Goal: Browse casually

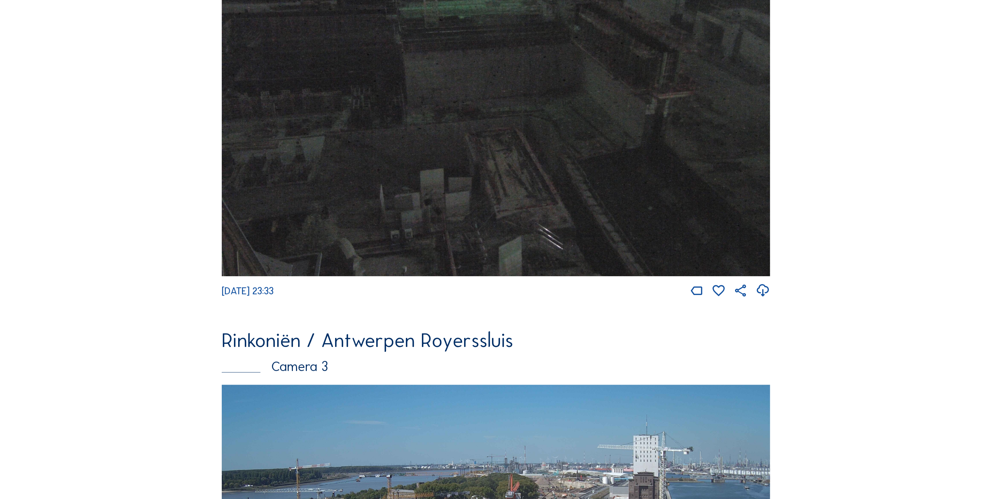
scroll to position [1365, 0]
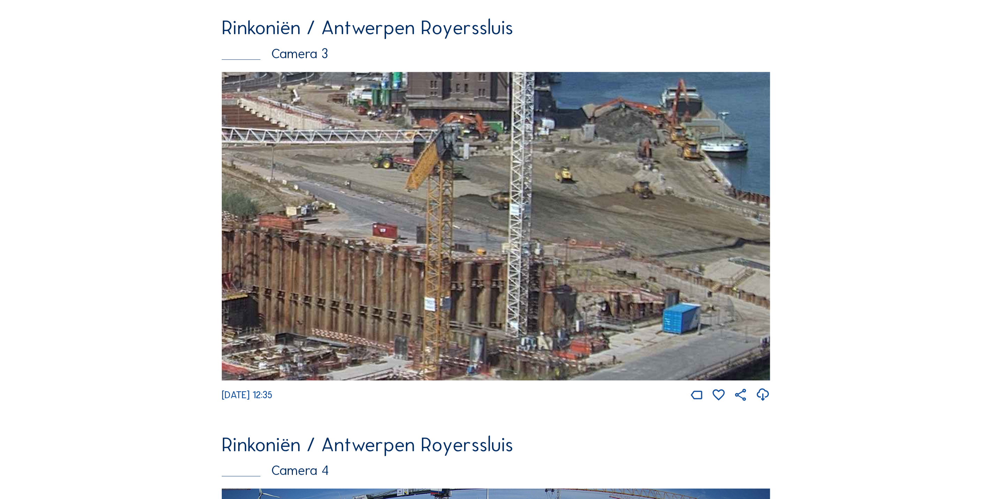
drag, startPoint x: 665, startPoint y: 234, endPoint x: 478, endPoint y: 134, distance: 211.5
click at [463, 138] on img at bounding box center [496, 226] width 549 height 309
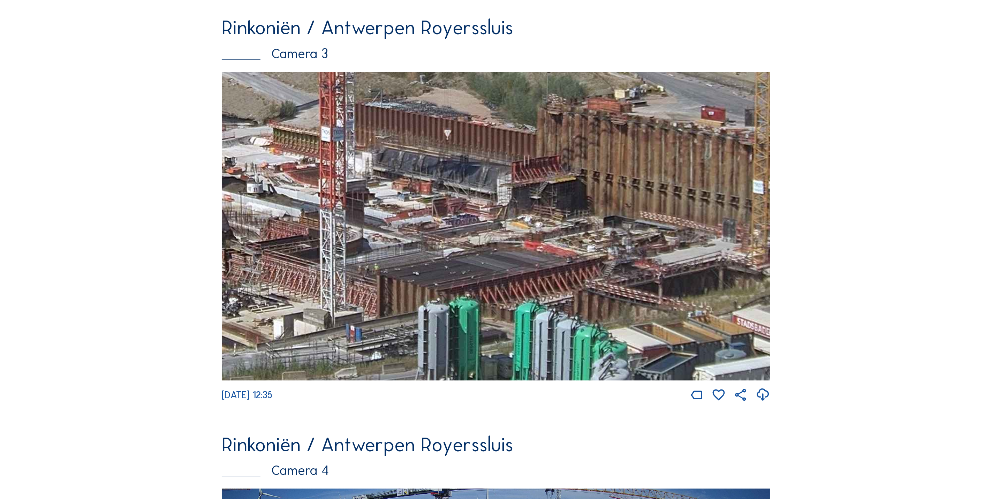
drag, startPoint x: 295, startPoint y: 231, endPoint x: 555, endPoint y: 144, distance: 273.4
click at [538, 145] on img at bounding box center [496, 226] width 549 height 309
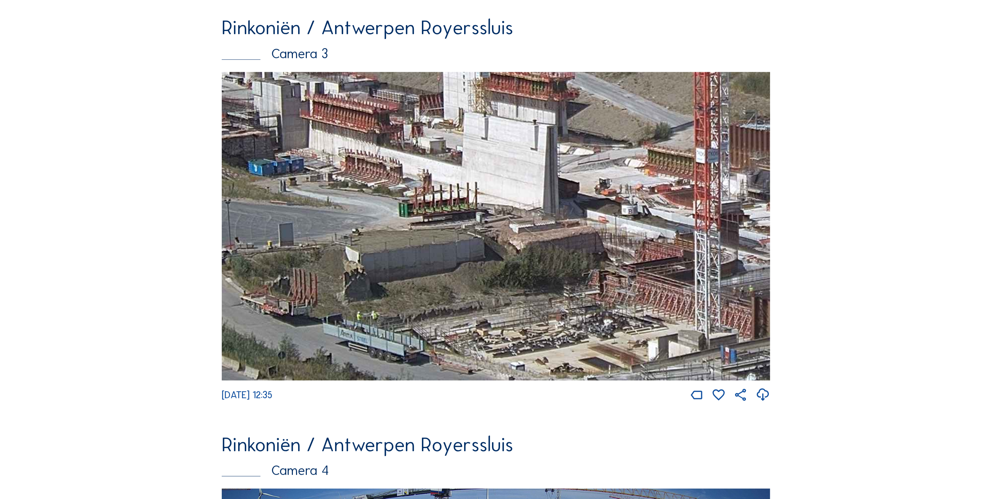
drag, startPoint x: 518, startPoint y: 165, endPoint x: 651, endPoint y: 272, distance: 170.6
click at [651, 272] on img at bounding box center [496, 226] width 549 height 309
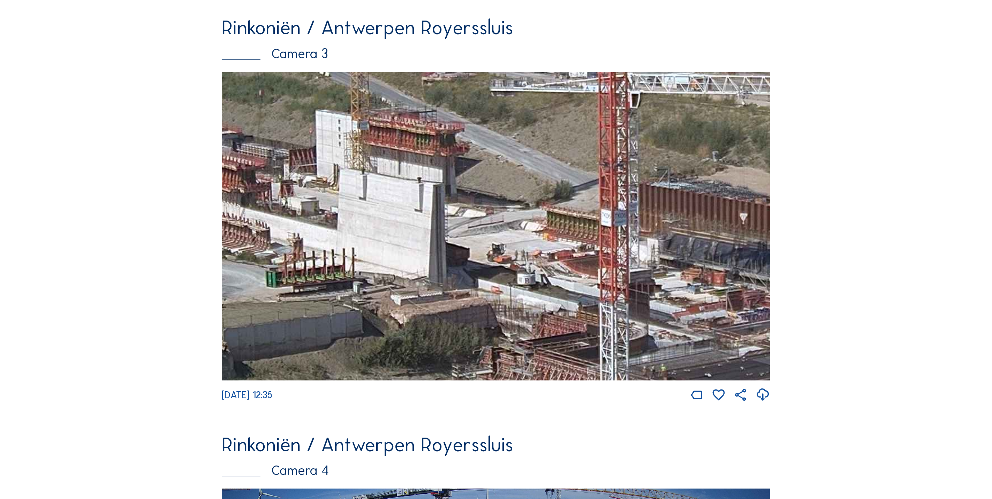
drag, startPoint x: 501, startPoint y: 200, endPoint x: 180, endPoint y: 271, distance: 328.7
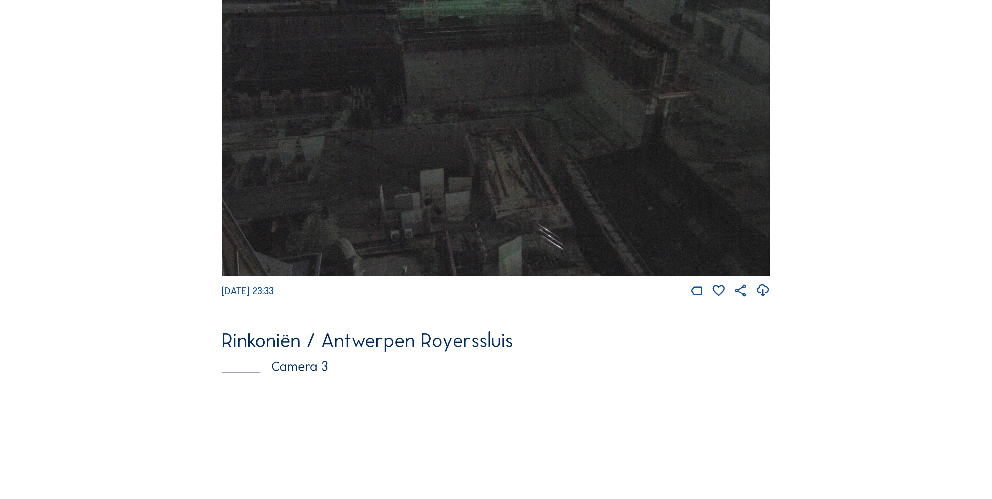
scroll to position [1365, 0]
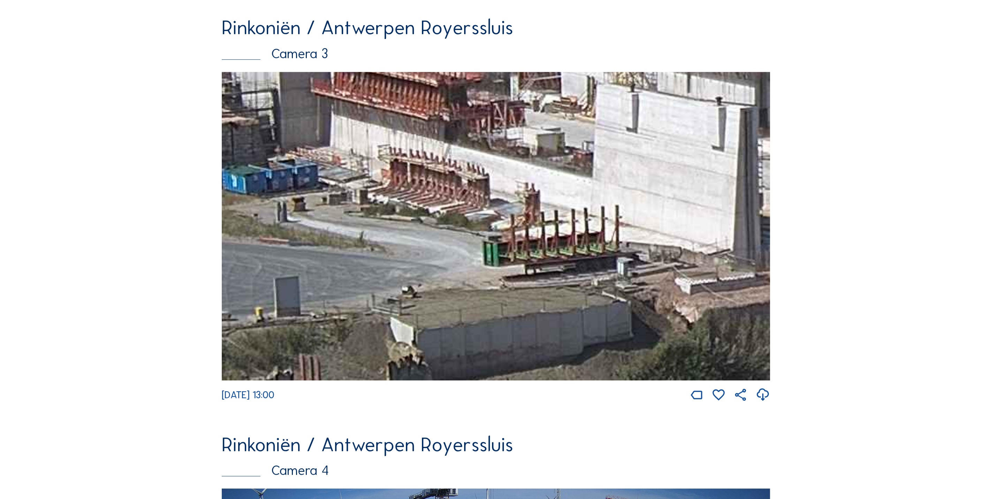
drag, startPoint x: 608, startPoint y: 308, endPoint x: 317, endPoint y: 178, distance: 318.7
click at [319, 181] on img at bounding box center [496, 226] width 549 height 309
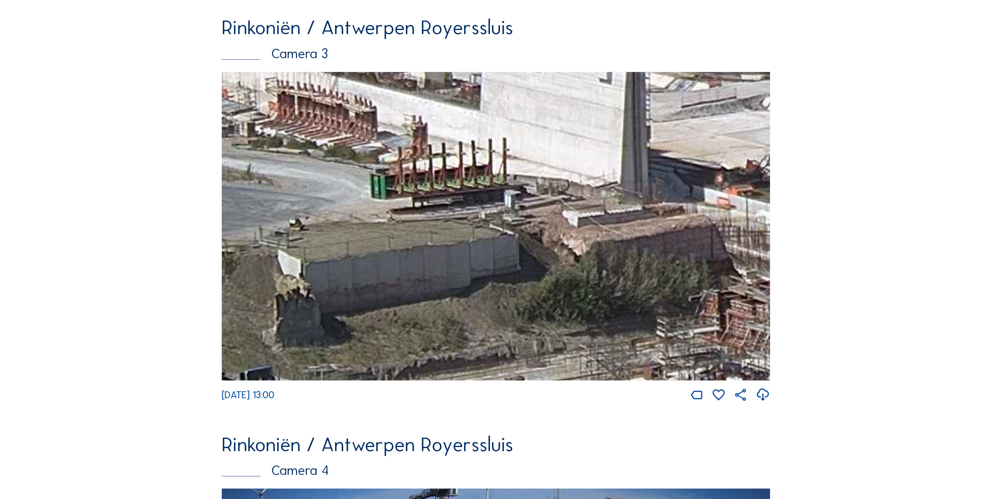
drag, startPoint x: 532, startPoint y: 273, endPoint x: 100, endPoint y: 101, distance: 465.1
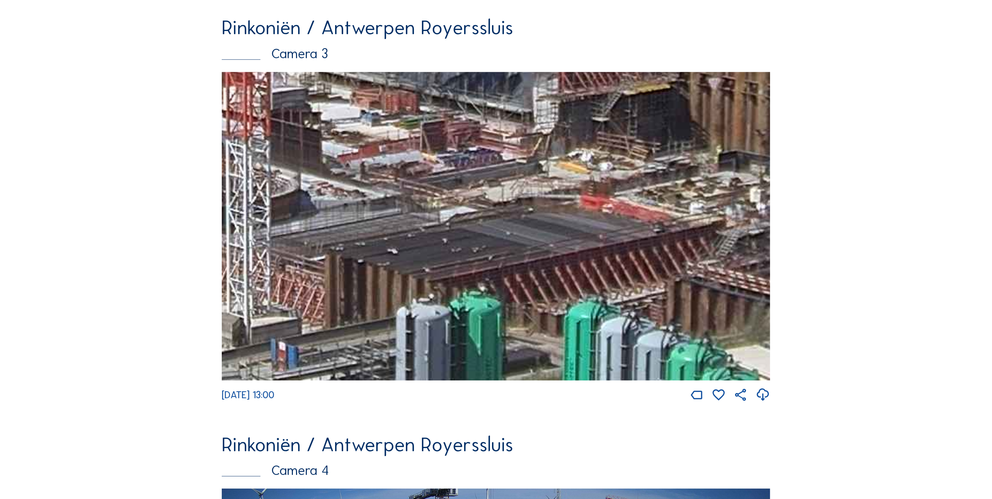
drag, startPoint x: 606, startPoint y: 282, endPoint x: 130, endPoint y: 322, distance: 478.3
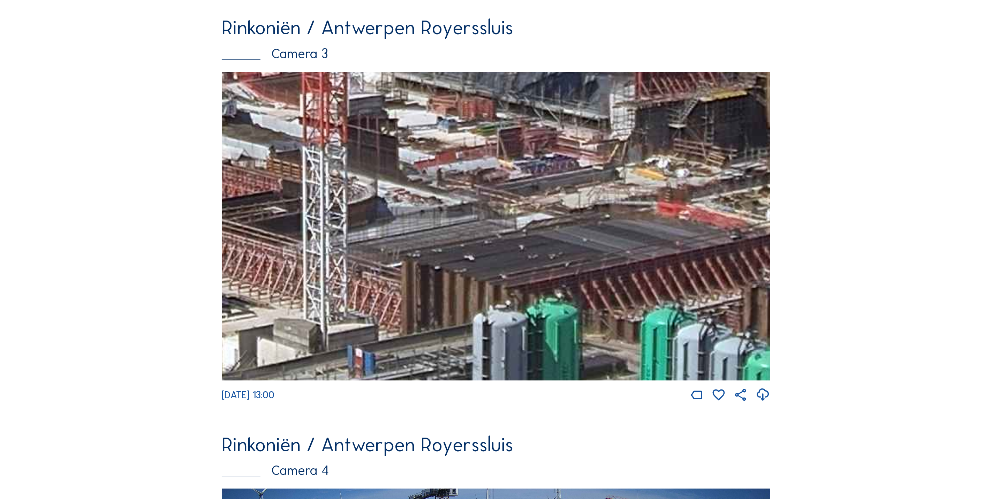
drag, startPoint x: 359, startPoint y: 249, endPoint x: 552, endPoint y: 240, distance: 193.2
click at [552, 240] on img at bounding box center [496, 226] width 549 height 309
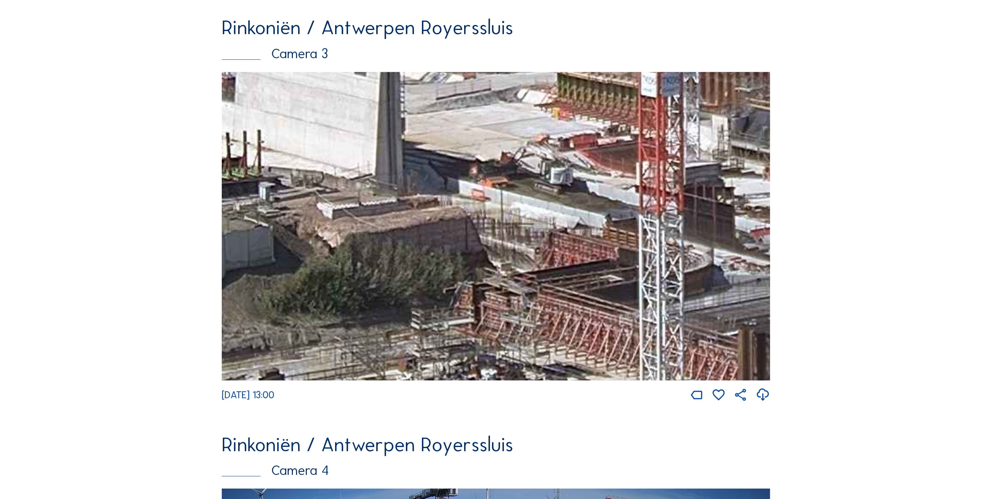
drag, startPoint x: 569, startPoint y: 252, endPoint x: 729, endPoint y: 278, distance: 161.5
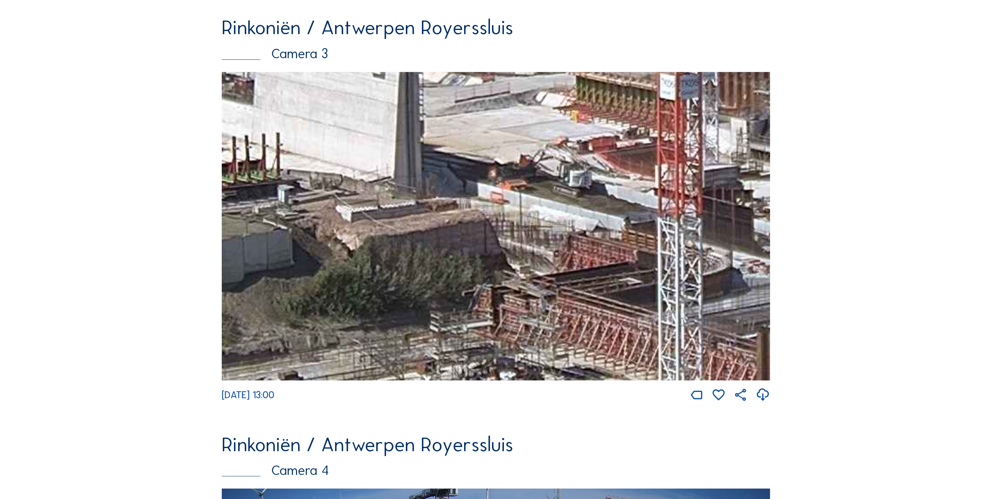
drag, startPoint x: 490, startPoint y: 250, endPoint x: 660, endPoint y: 270, distance: 171.7
click at [660, 270] on img at bounding box center [496, 226] width 549 height 309
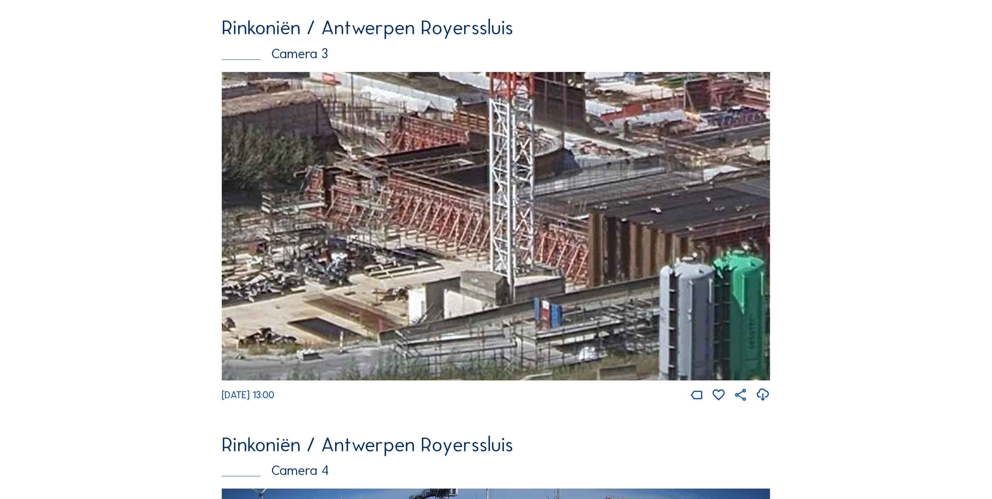
drag, startPoint x: 658, startPoint y: 268, endPoint x: 318, endPoint y: 129, distance: 366.5
click at [318, 129] on img at bounding box center [496, 226] width 549 height 309
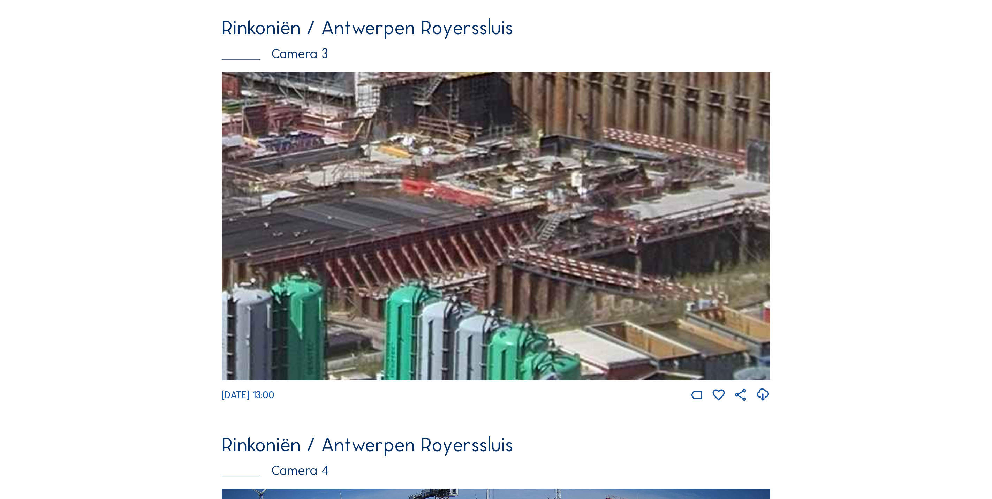
drag, startPoint x: 642, startPoint y: 287, endPoint x: 234, endPoint y: 322, distance: 408.9
click at [234, 322] on img at bounding box center [496, 226] width 549 height 309
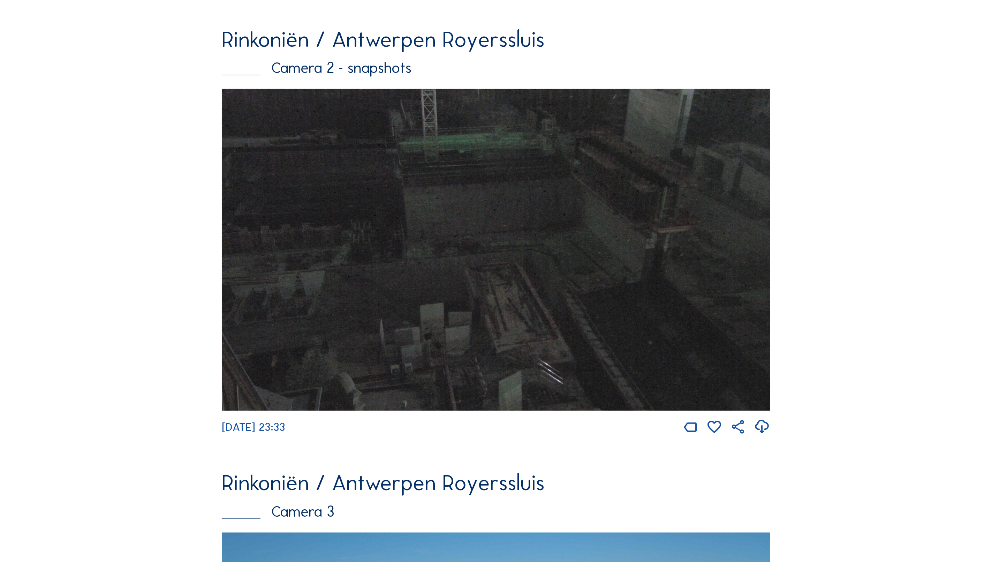
scroll to position [1273, 0]
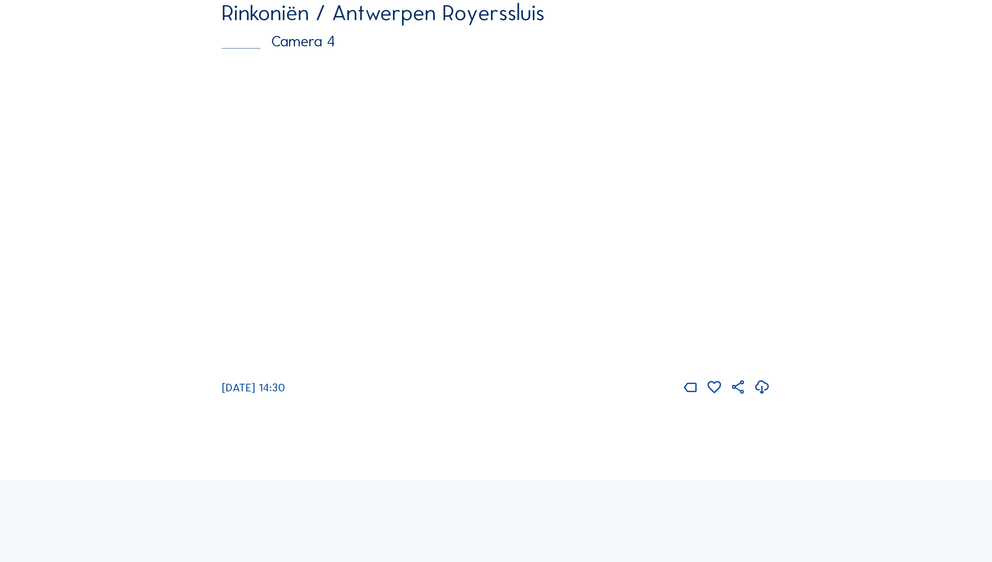
scroll to position [1901, 0]
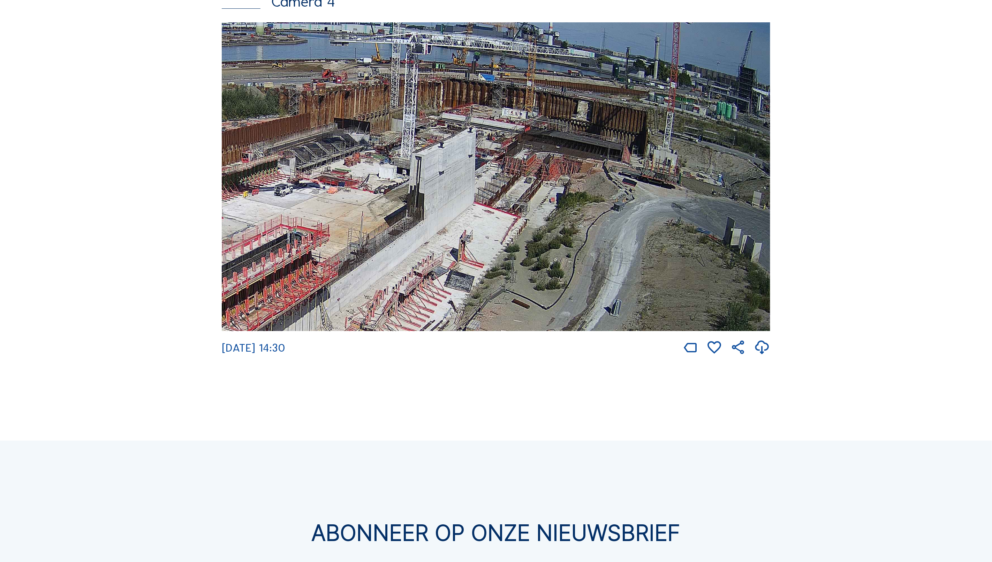
drag, startPoint x: 559, startPoint y: 200, endPoint x: 534, endPoint y: 154, distance: 52.6
click at [516, 167] on img at bounding box center [496, 176] width 549 height 309
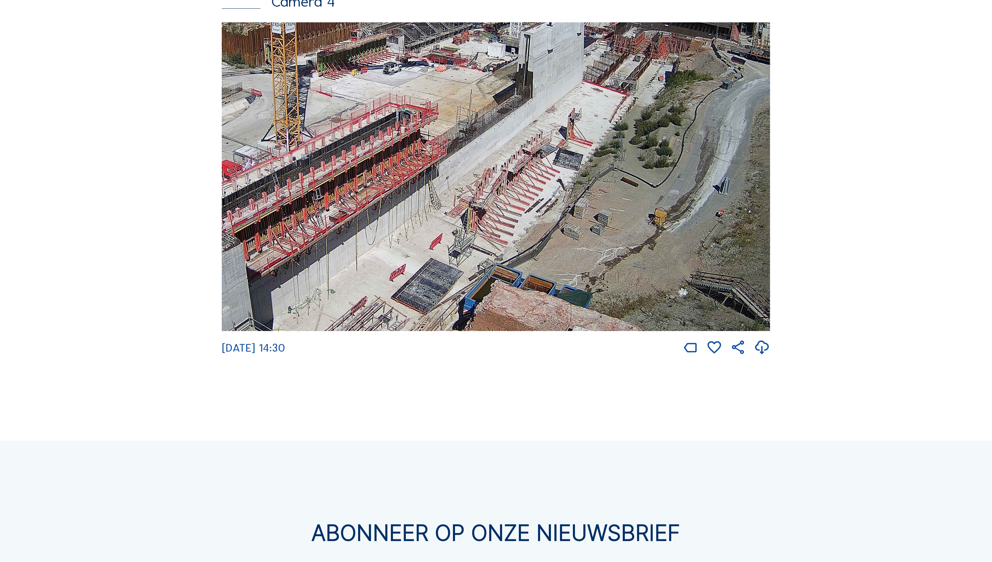
drag, startPoint x: 348, startPoint y: 266, endPoint x: 521, endPoint y: 191, distance: 189.0
click at [487, 194] on img at bounding box center [496, 176] width 549 height 309
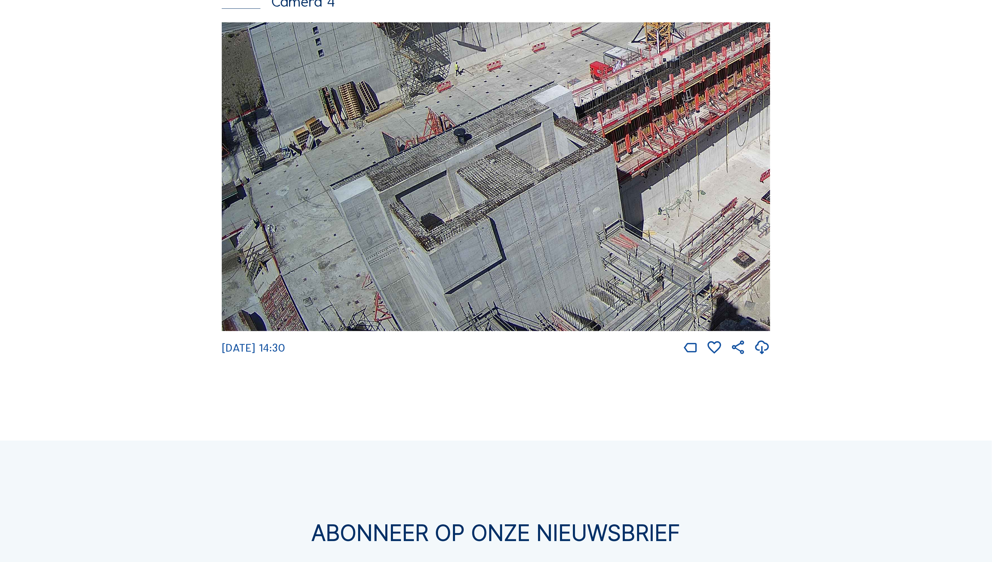
drag, startPoint x: 438, startPoint y: 225, endPoint x: 736, endPoint y: 180, distance: 300.9
click at [738, 179] on img at bounding box center [496, 176] width 549 height 309
drag, startPoint x: 510, startPoint y: 187, endPoint x: 557, endPoint y: 148, distance: 60.9
click at [557, 148] on img at bounding box center [496, 176] width 549 height 309
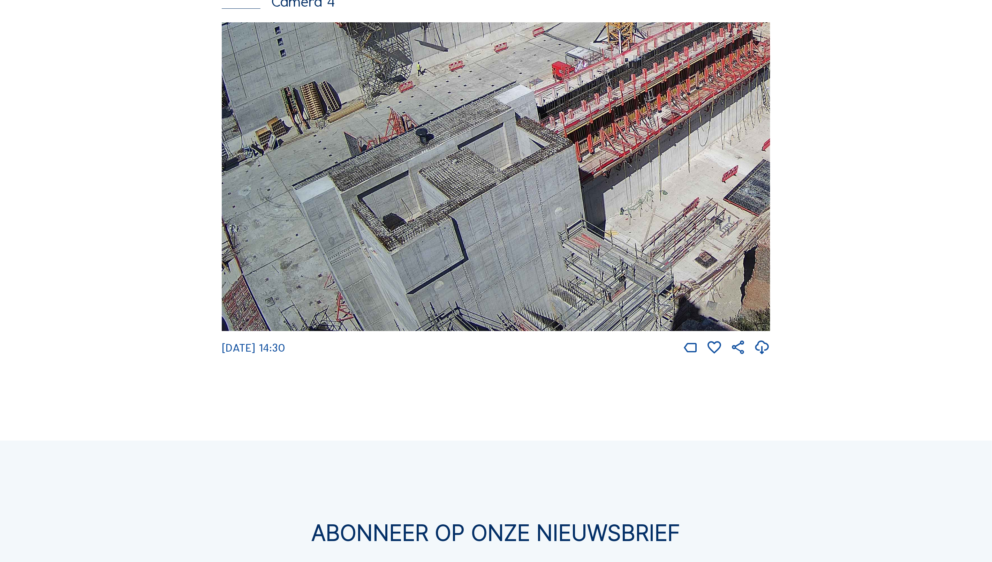
drag, startPoint x: 539, startPoint y: 245, endPoint x: 522, endPoint y: 204, distance: 44.5
click at [522, 204] on img at bounding box center [496, 176] width 549 height 309
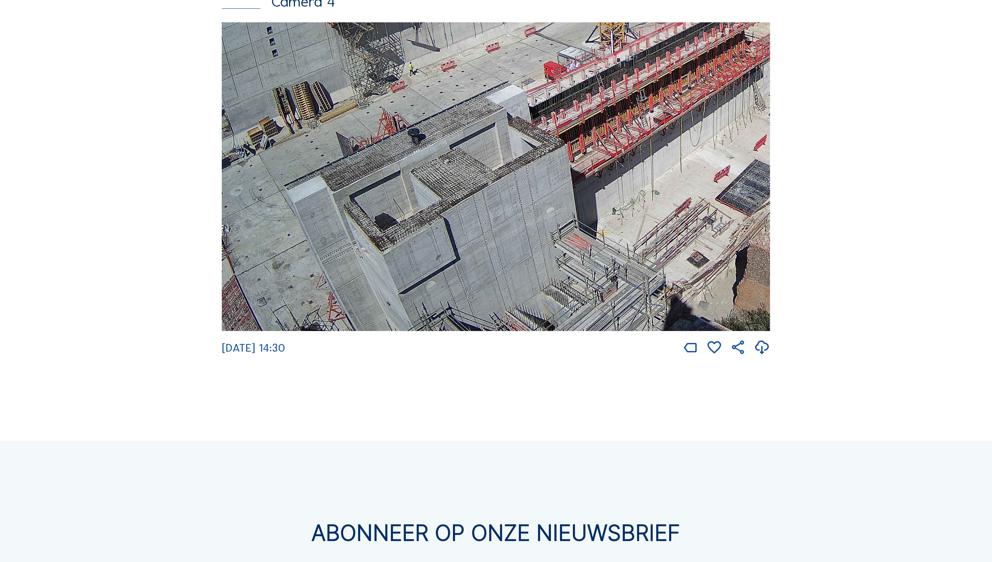
drag, startPoint x: 542, startPoint y: 178, endPoint x: 533, endPoint y: 148, distance: 32.1
click at [533, 148] on img at bounding box center [496, 176] width 549 height 309
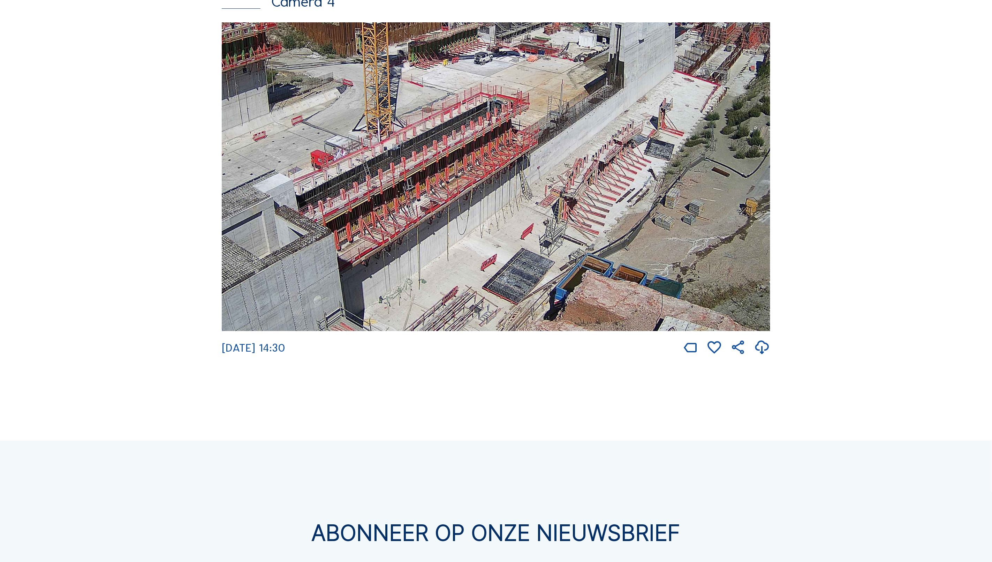
drag, startPoint x: 662, startPoint y: 189, endPoint x: 448, endPoint y: 267, distance: 228.2
click at [448, 267] on img at bounding box center [496, 176] width 549 height 309
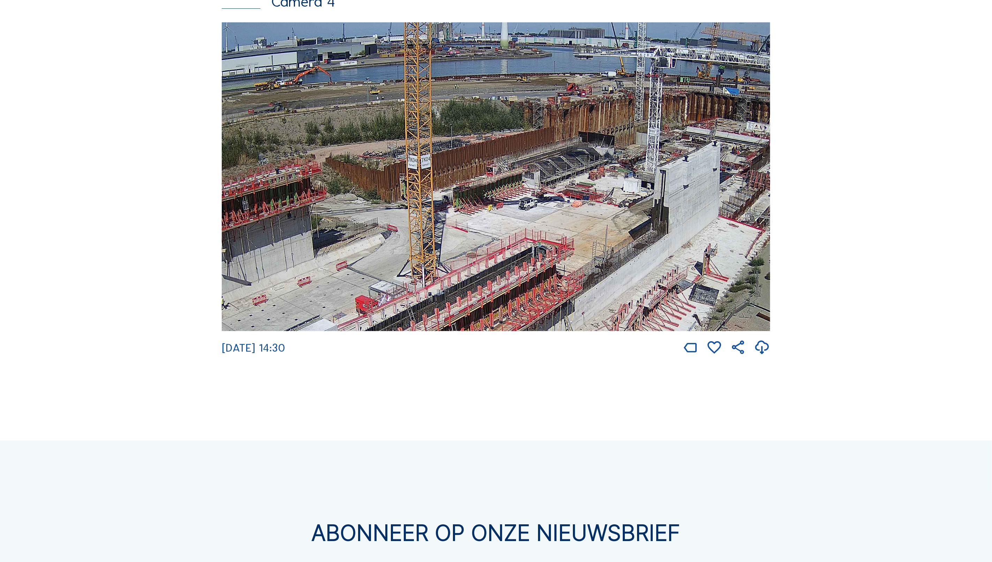
drag, startPoint x: 437, startPoint y: 178, endPoint x: 475, endPoint y: 306, distance: 133.5
click at [475, 306] on img at bounding box center [496, 176] width 549 height 309
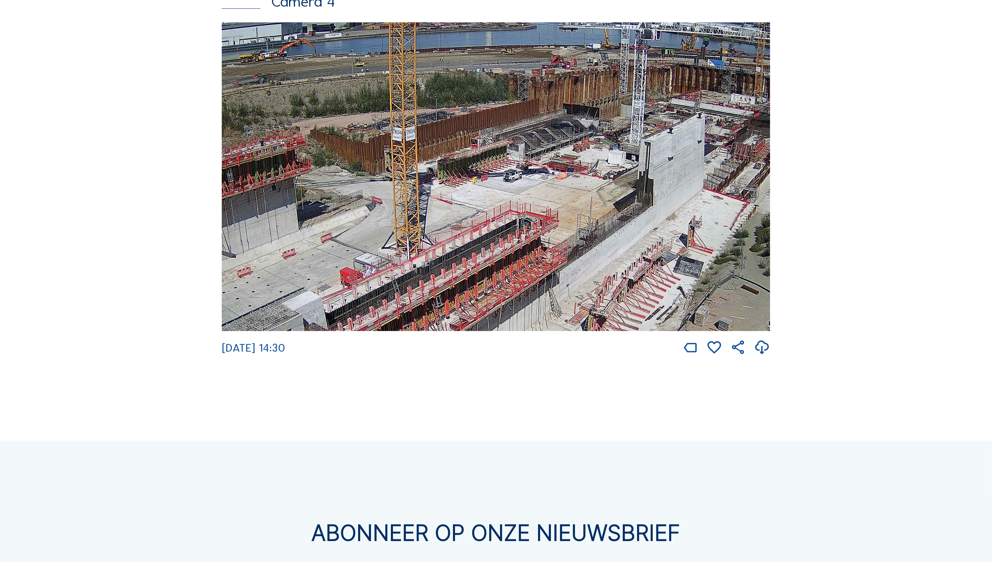
drag, startPoint x: 475, startPoint y: 306, endPoint x: 460, endPoint y: 278, distance: 31.5
click at [460, 278] on img at bounding box center [496, 176] width 549 height 309
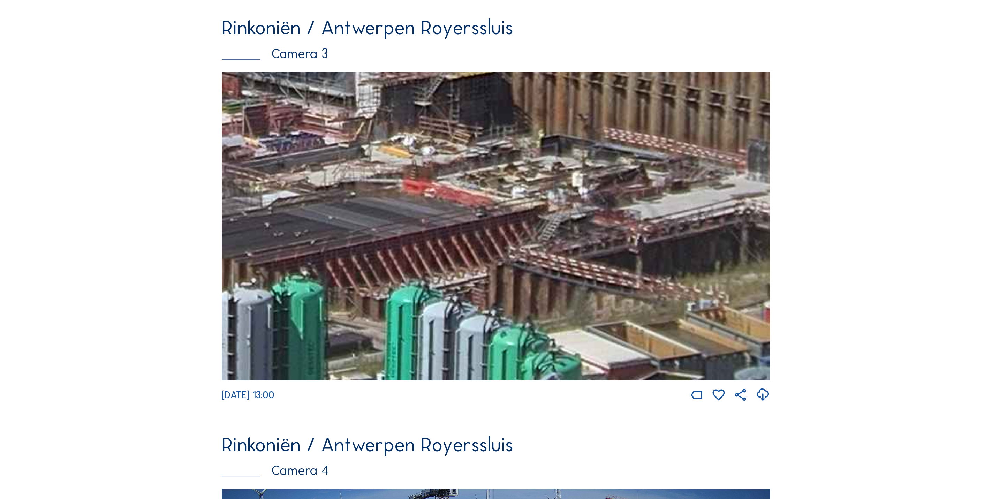
scroll to position [1365, 0]
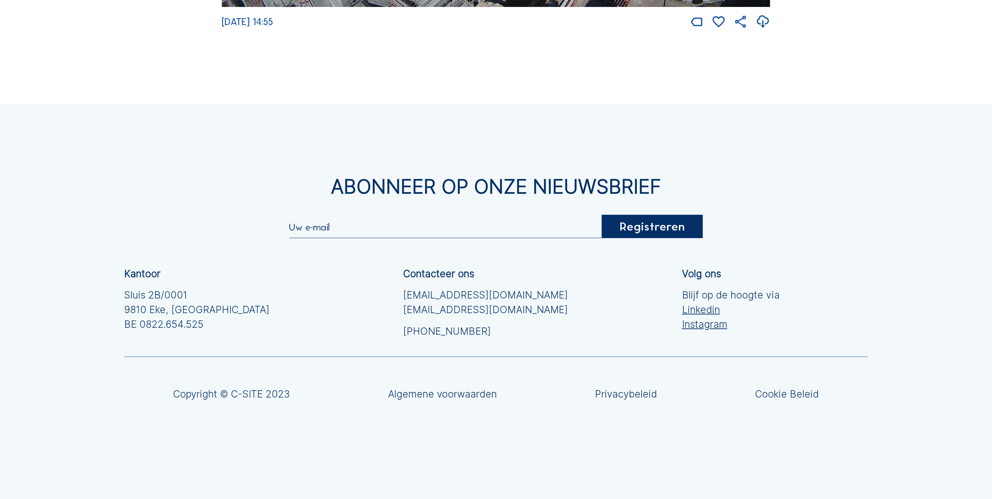
scroll to position [2174, 0]
